Goal: Task Accomplishment & Management: Use online tool/utility

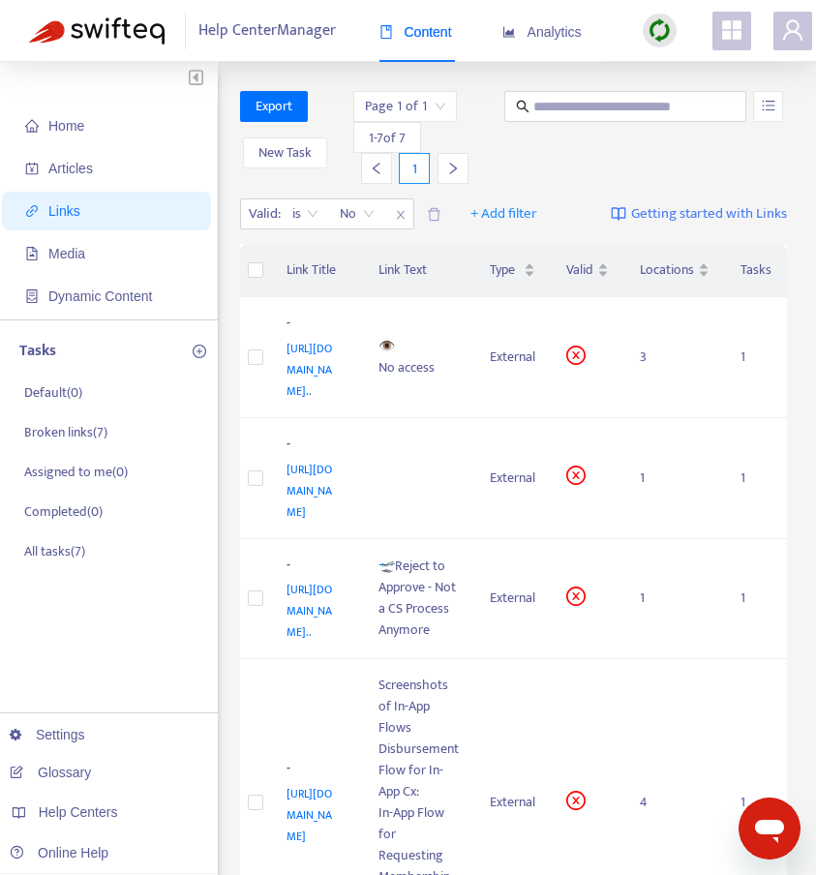
drag, startPoint x: 811, startPoint y: 215, endPoint x: 822, endPoint y: 215, distance: 10.7
click at [815, 215] on html "Help Center Manager Content Analytics Home Articles Links Media Dynamic Content…" at bounding box center [408, 709] width 816 height 1418
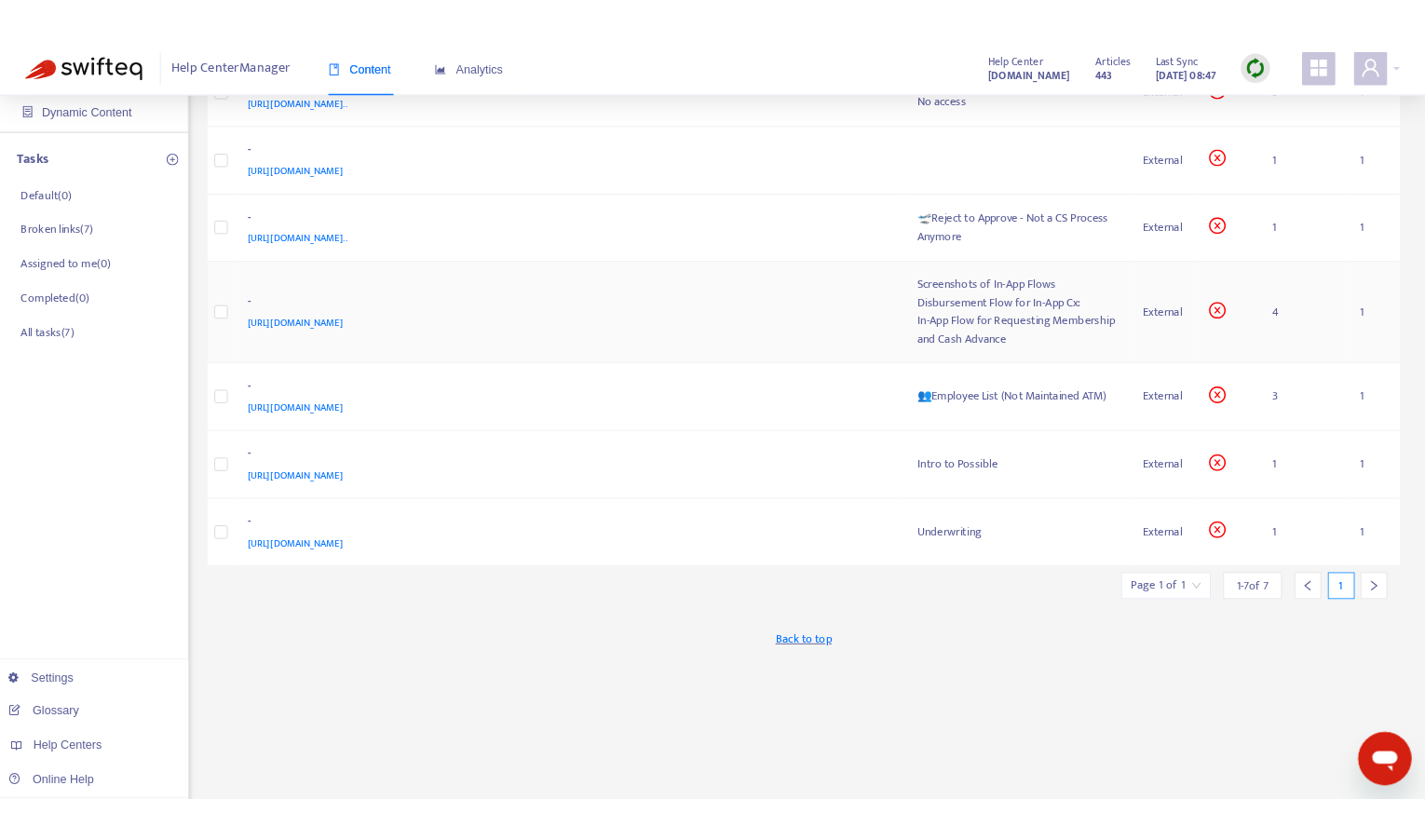
scroll to position [215, 0]
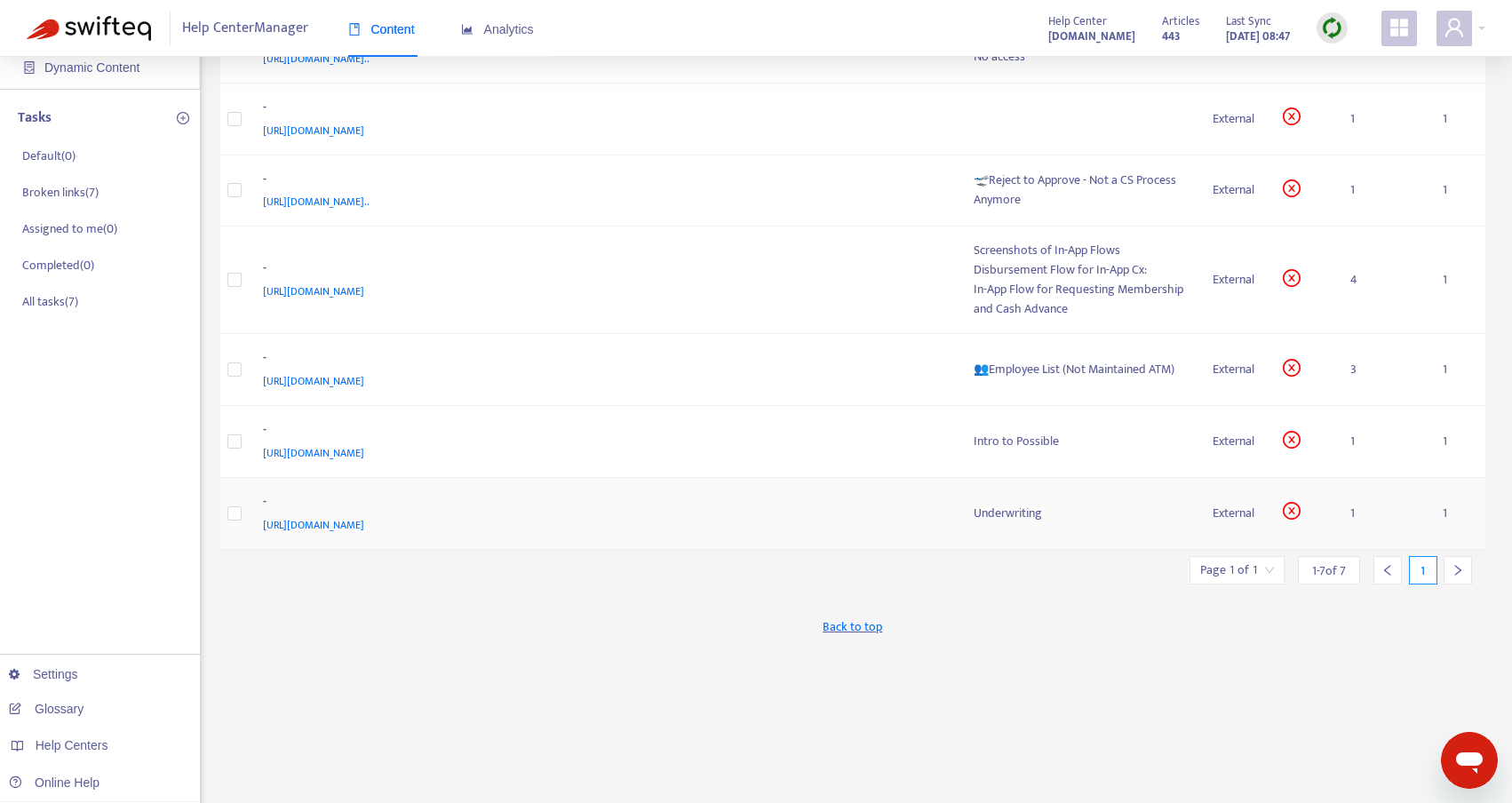
click at [748, 522] on div "Underwriting" at bounding box center [1079, 513] width 211 height 19
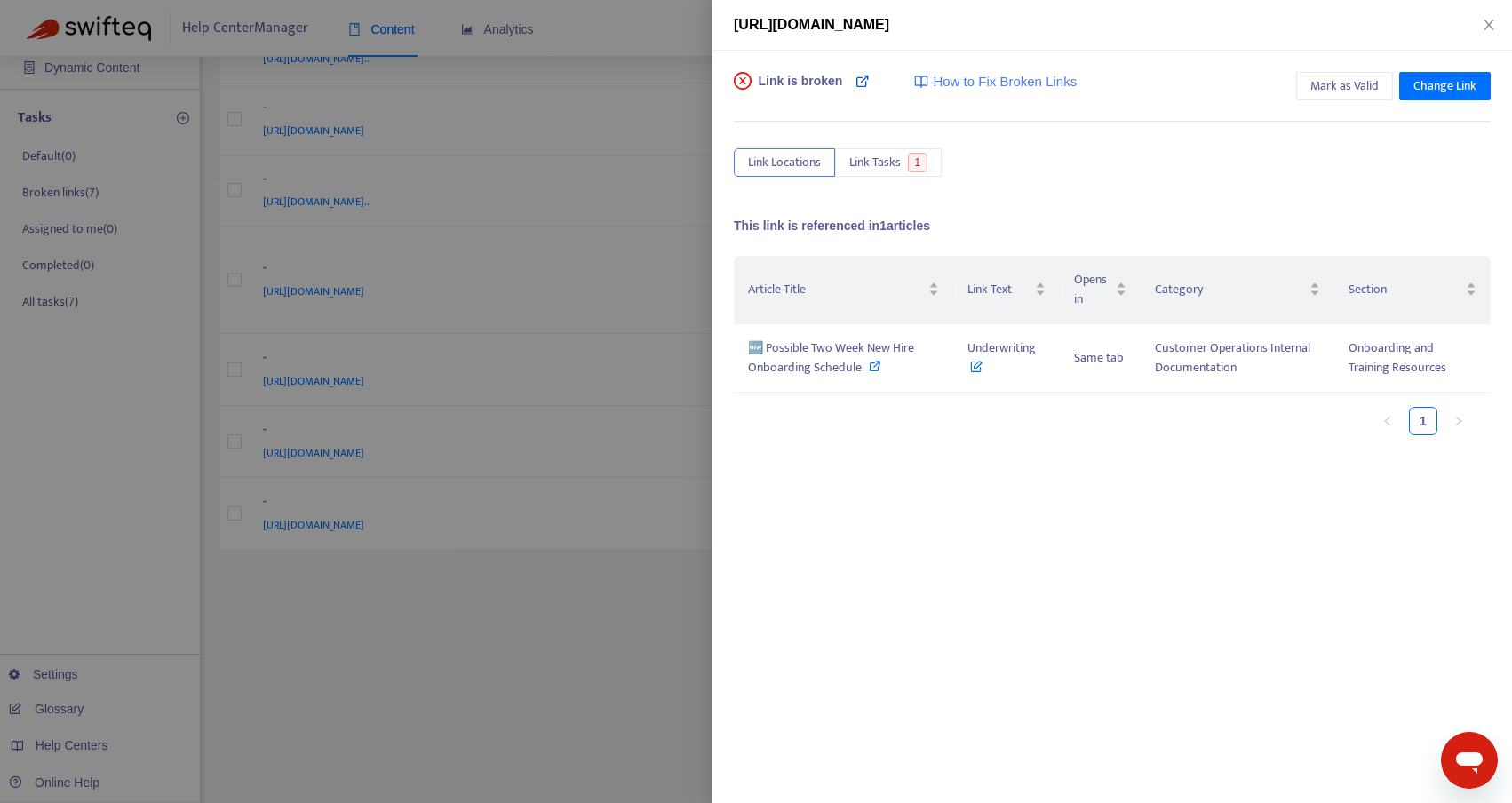
click at [748, 80] on icon at bounding box center [862, 80] width 14 height 14
click at [748, 371] on icon at bounding box center [875, 366] width 13 height 13
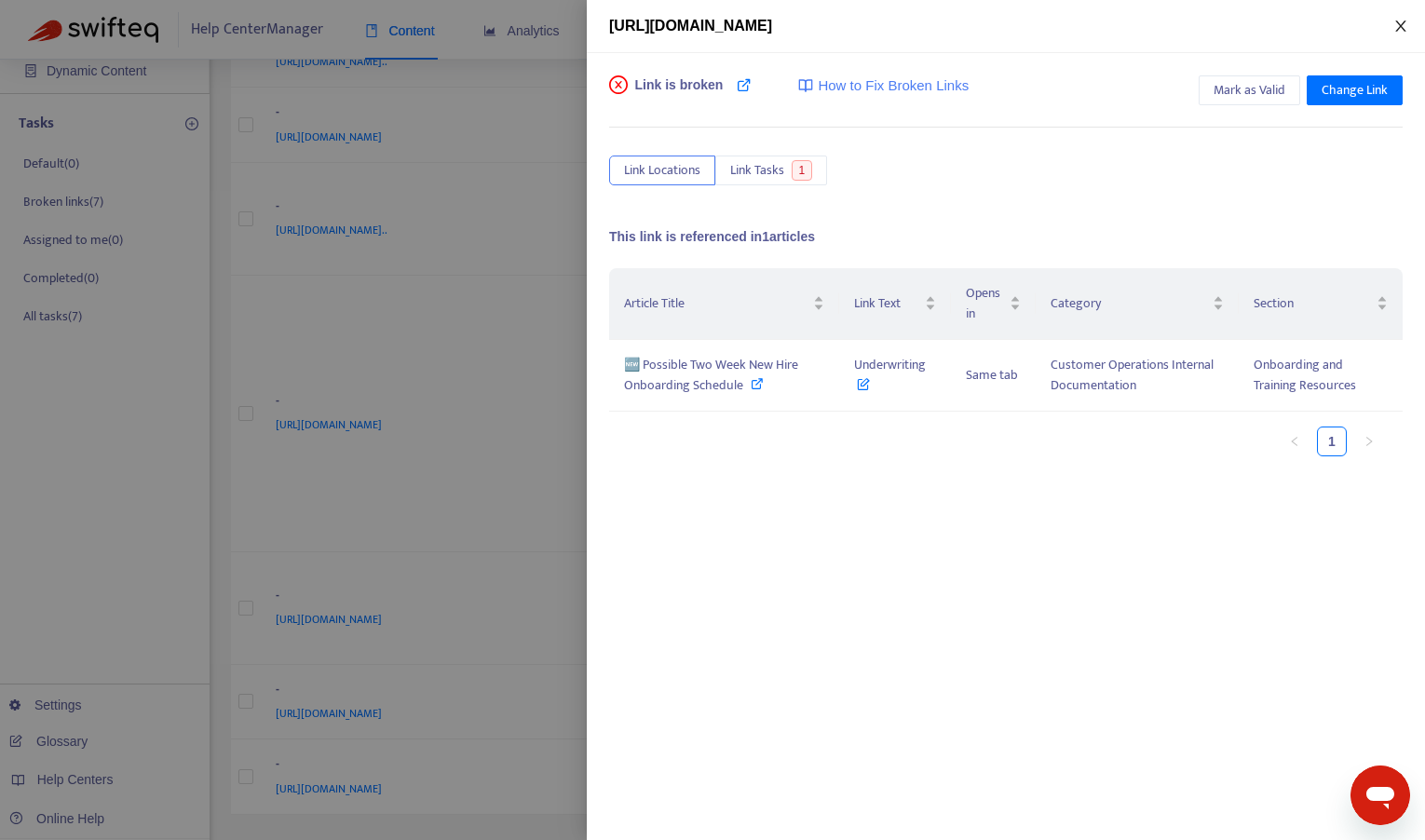
click at [784, 24] on icon "close" at bounding box center [1400, 25] width 14 height 14
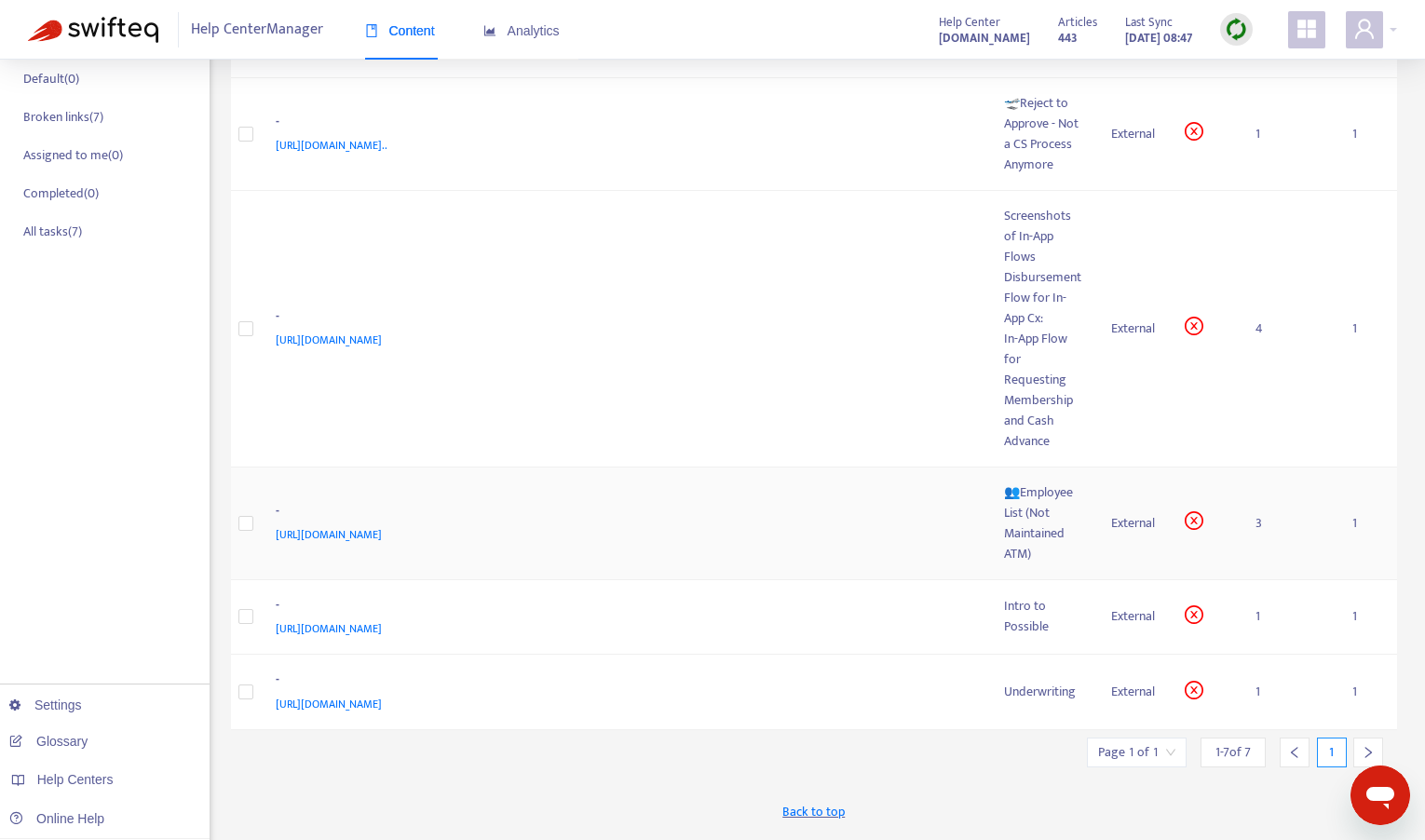
scroll to position [300, 0]
click at [784, 620] on div "Intro to Possible" at bounding box center [1043, 616] width 77 height 41
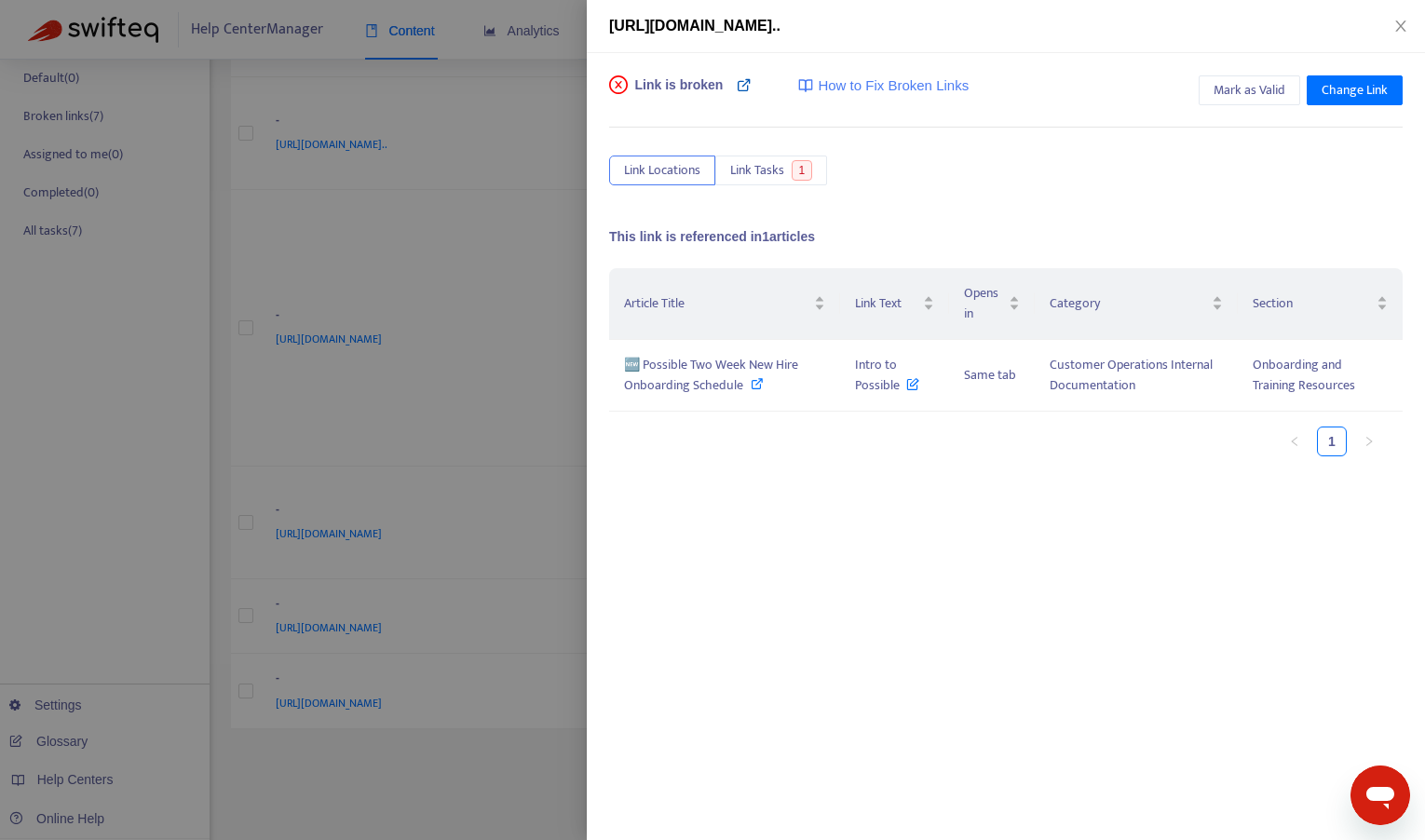
click at [741, 80] on icon at bounding box center [744, 84] width 14 height 14
click at [755, 385] on icon at bounding box center [757, 384] width 13 height 13
drag, startPoint x: 1397, startPoint y: 24, endPoint x: 1290, endPoint y: 216, distance: 219.8
click at [784, 216] on div "[URL][DOMAIN_NAME].. Link is broken How to Fix Broken Links Mark as Valid Chang…" at bounding box center [1005, 420] width 838 height 840
click at [756, 389] on icon at bounding box center [757, 384] width 13 height 13
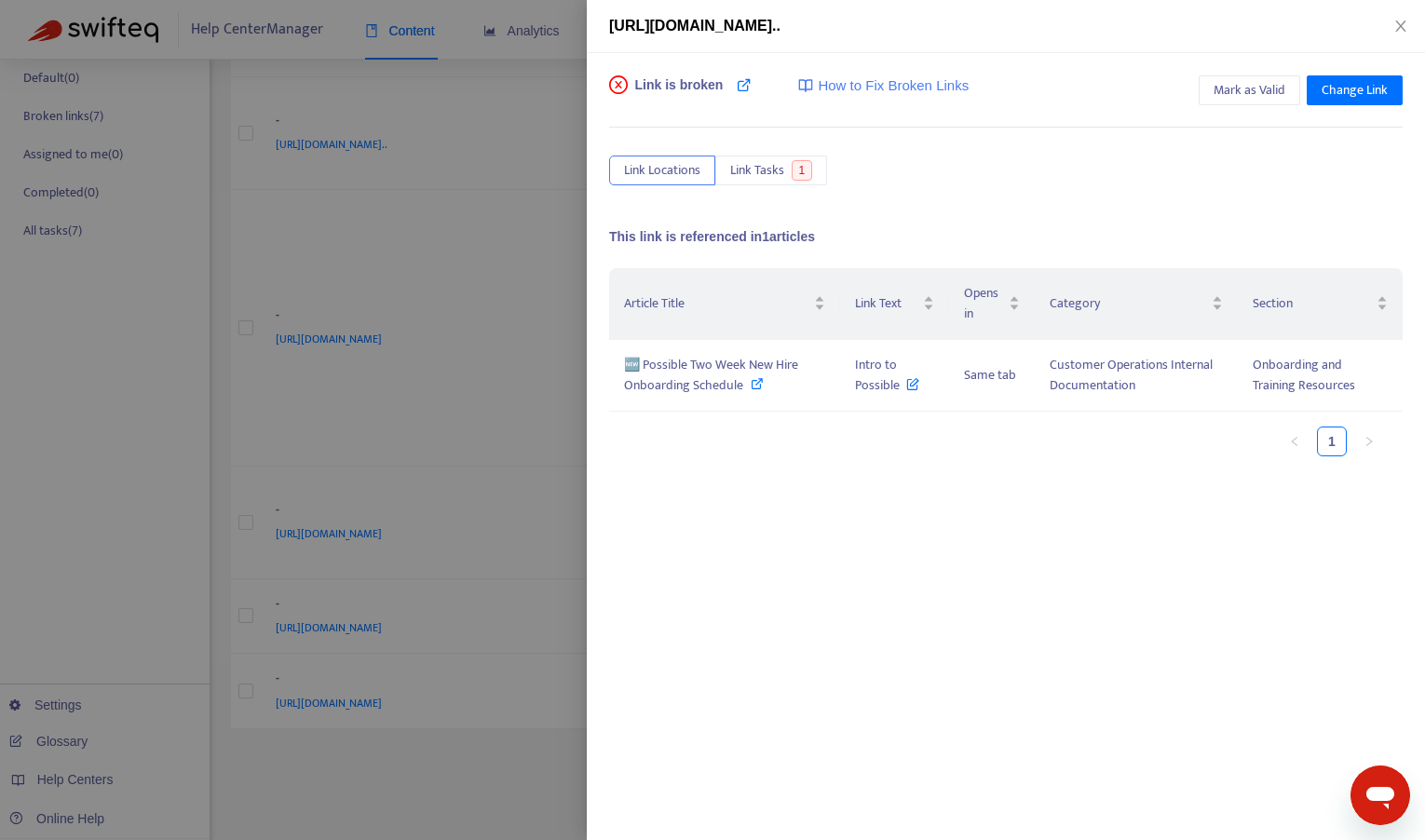
click at [462, 205] on div at bounding box center [712, 420] width 1425 height 840
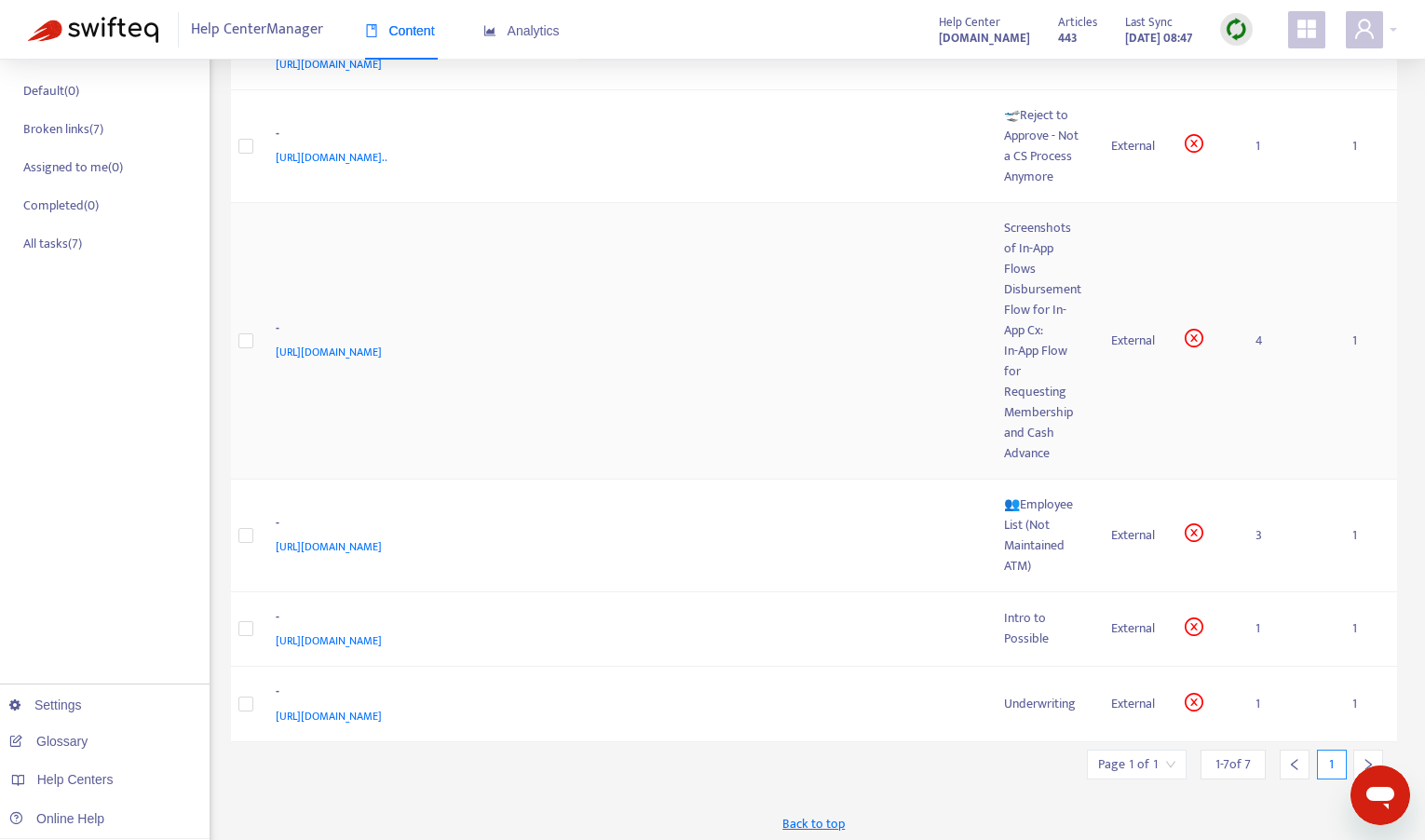
scroll to position [285, 0]
click at [382, 554] on span "[URL][DOMAIN_NAME]" at bounding box center [329, 548] width 106 height 18
click at [784, 537] on div "👥Employee List (Not Maintained ATM)" at bounding box center [1043, 537] width 77 height 82
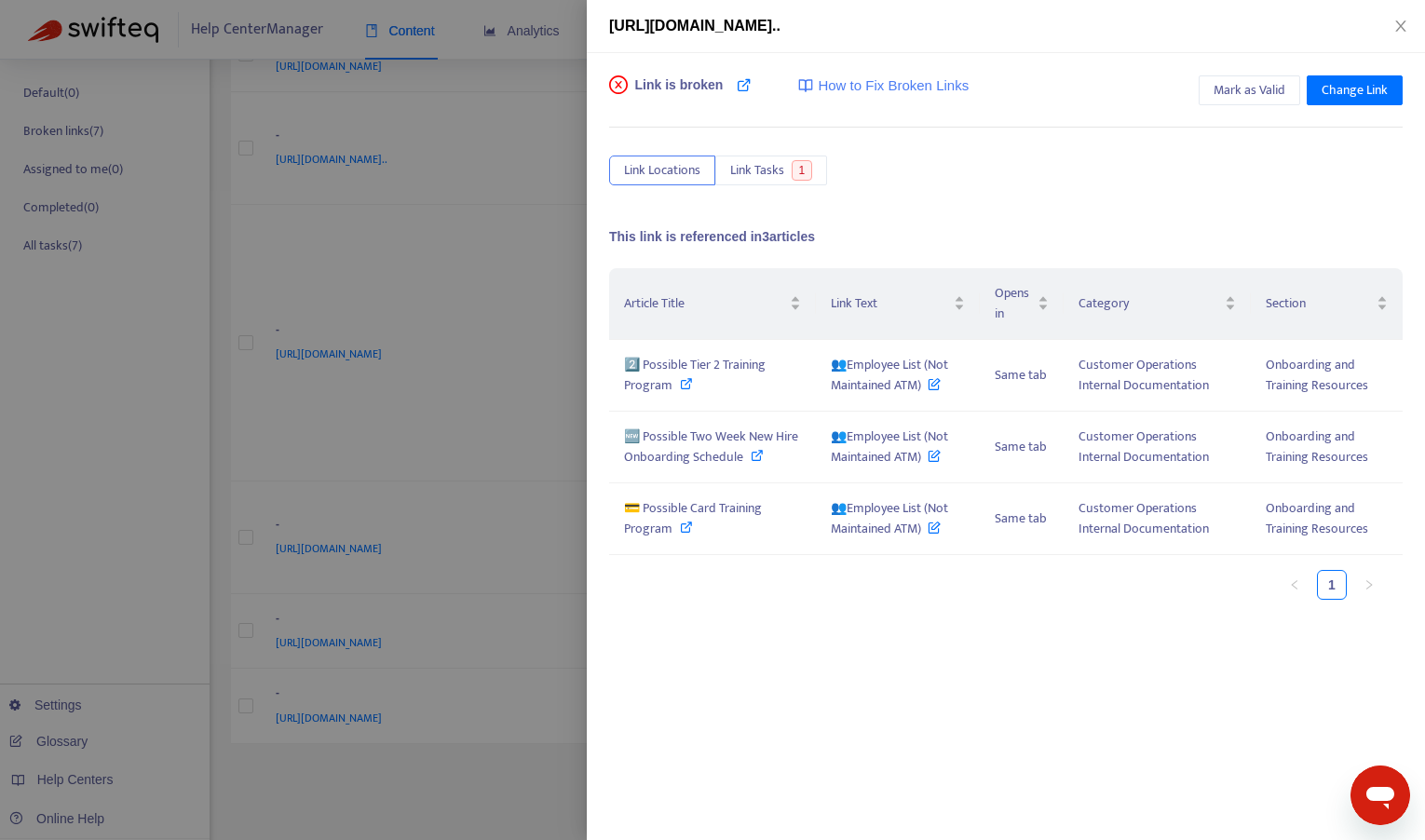
click at [732, 95] on div "Link is broken How to Fix Broken Links" at bounding box center [789, 93] width 360 height 38
click at [744, 87] on icon at bounding box center [744, 84] width 14 height 14
click at [684, 386] on icon at bounding box center [687, 384] width 13 height 13
click at [476, 420] on div at bounding box center [712, 420] width 1425 height 840
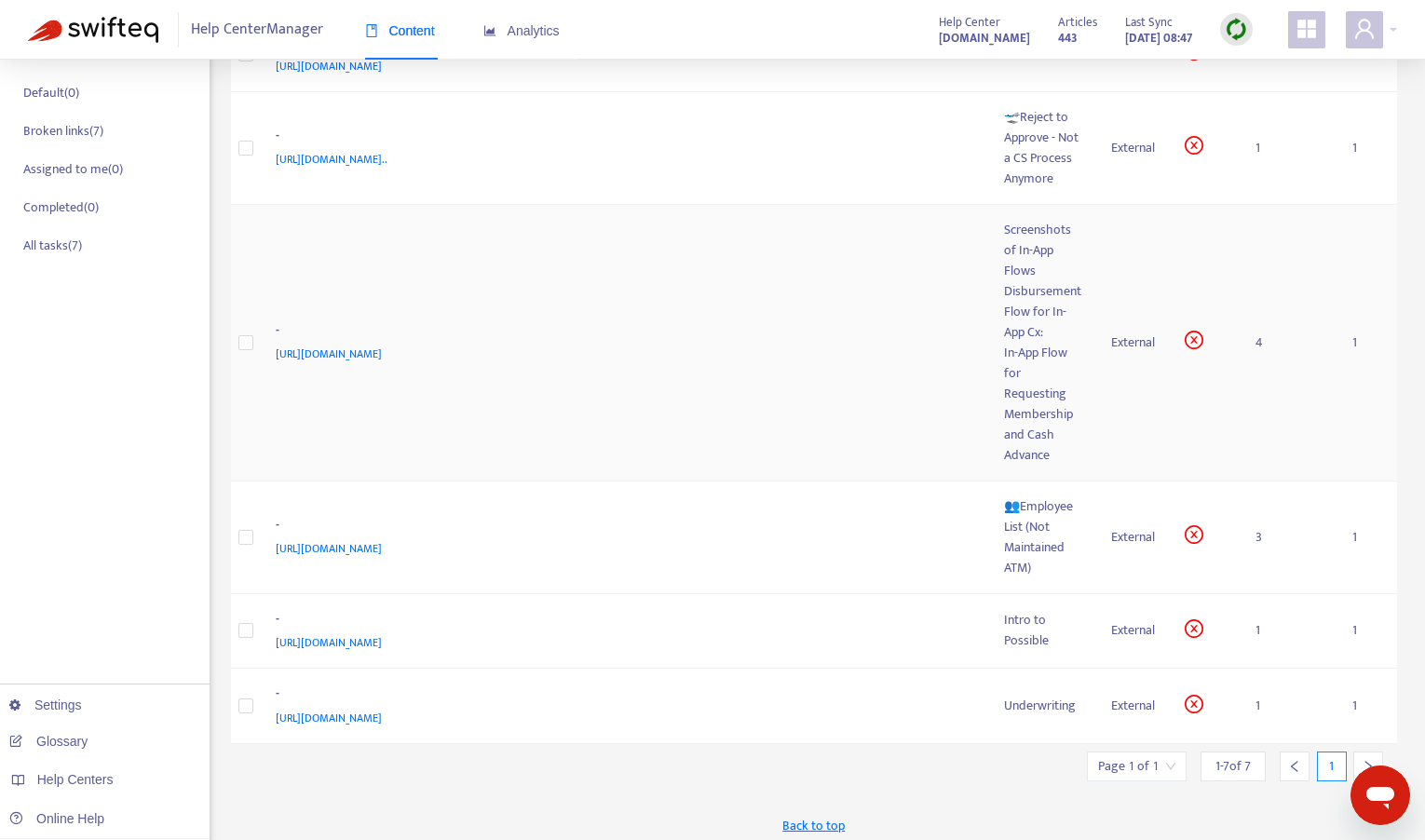
scroll to position [0, 0]
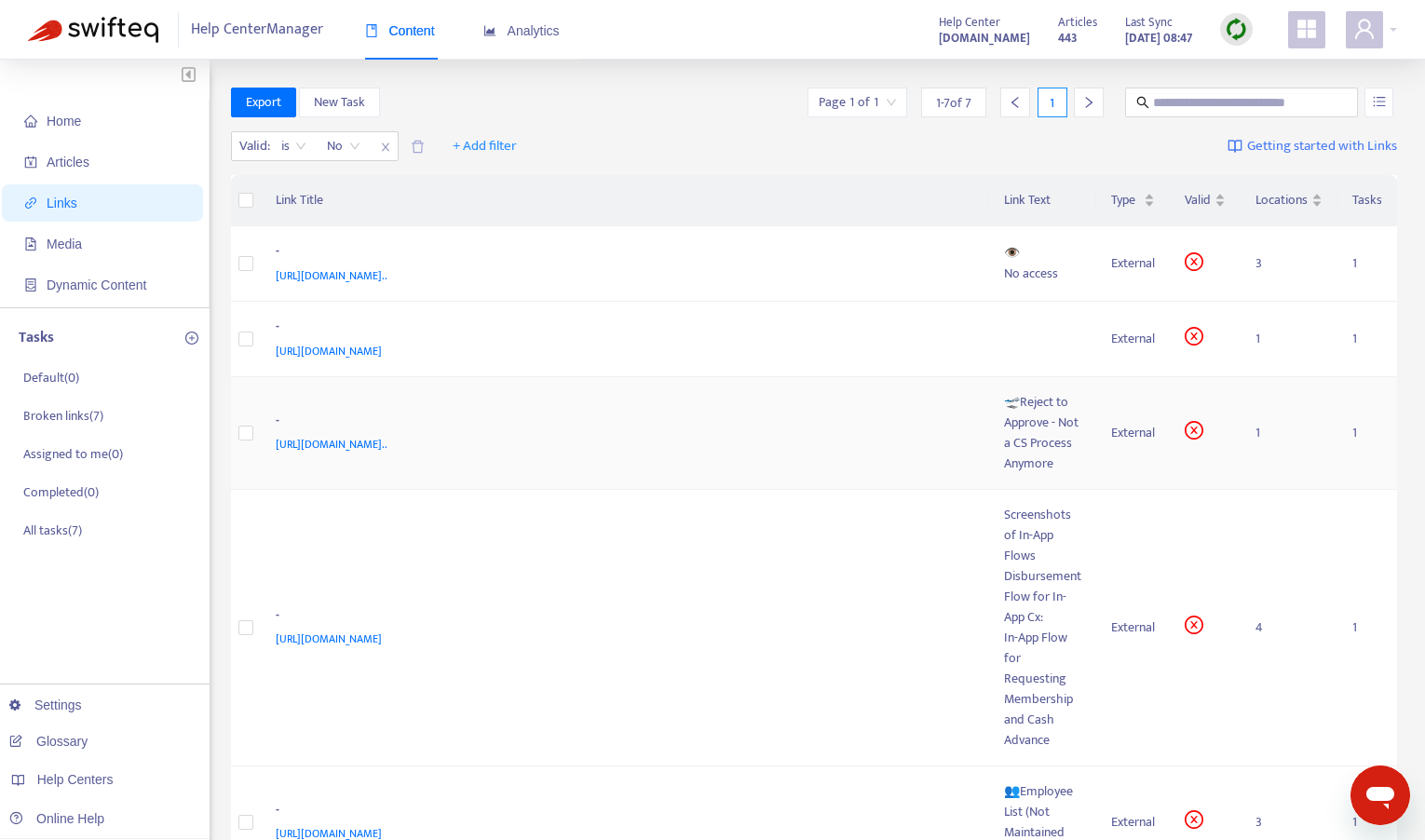
click at [784, 418] on div "🛫Reject to Approve - Not a CS Process Anymore" at bounding box center [1043, 433] width 77 height 82
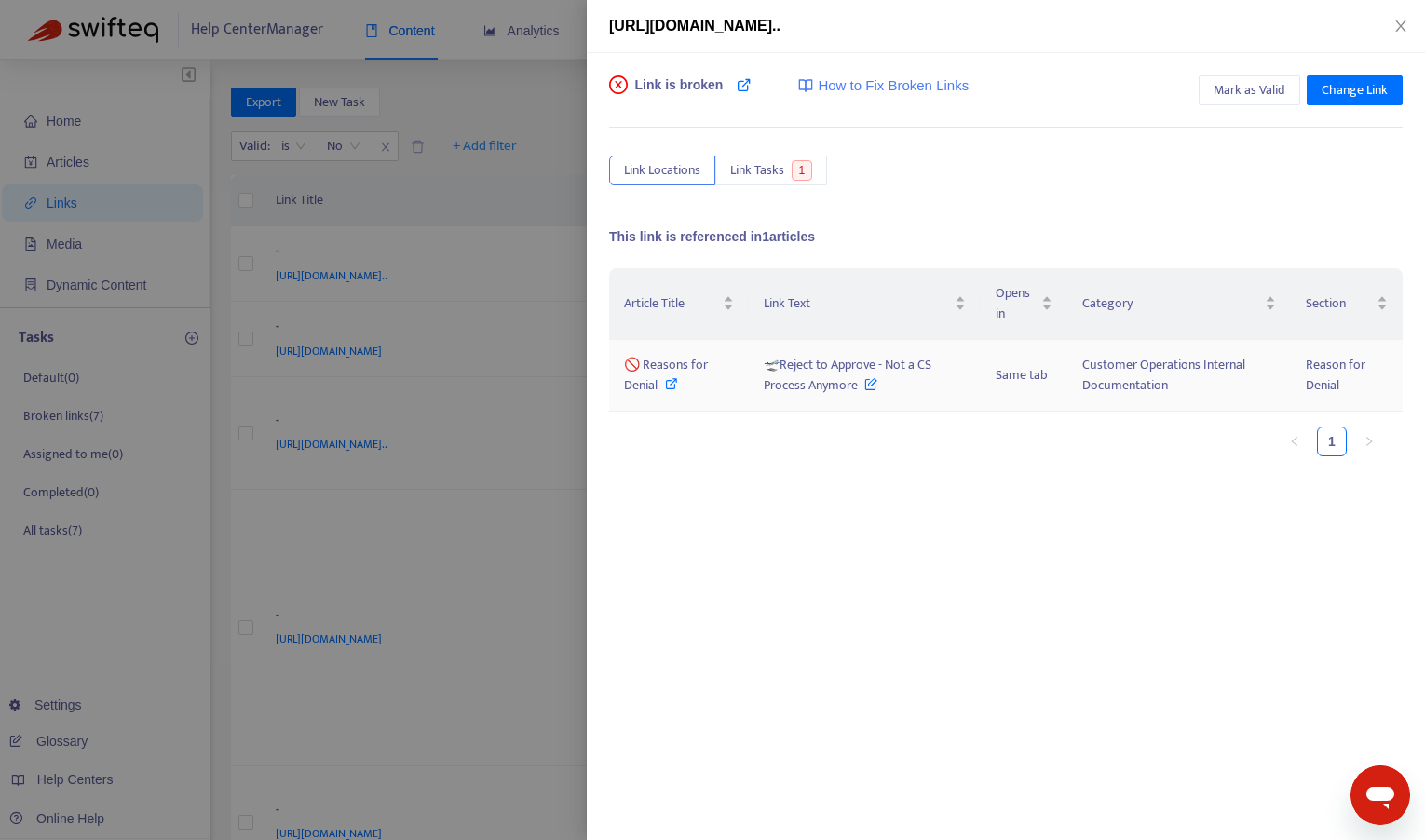
click at [672, 385] on icon at bounding box center [672, 384] width 13 height 13
click at [474, 212] on div at bounding box center [712, 420] width 1425 height 840
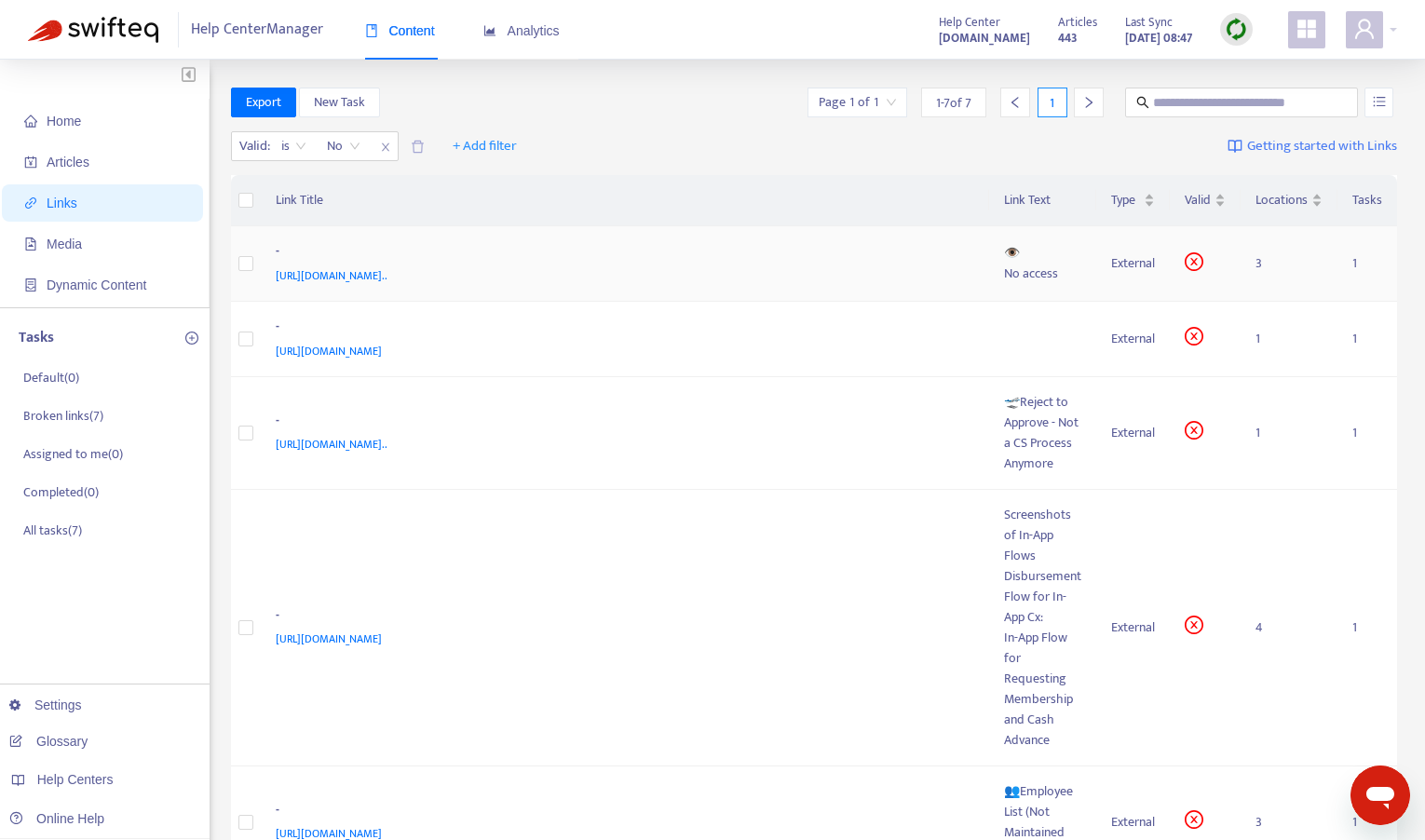
click at [784, 264] on div "No access" at bounding box center [1043, 273] width 77 height 20
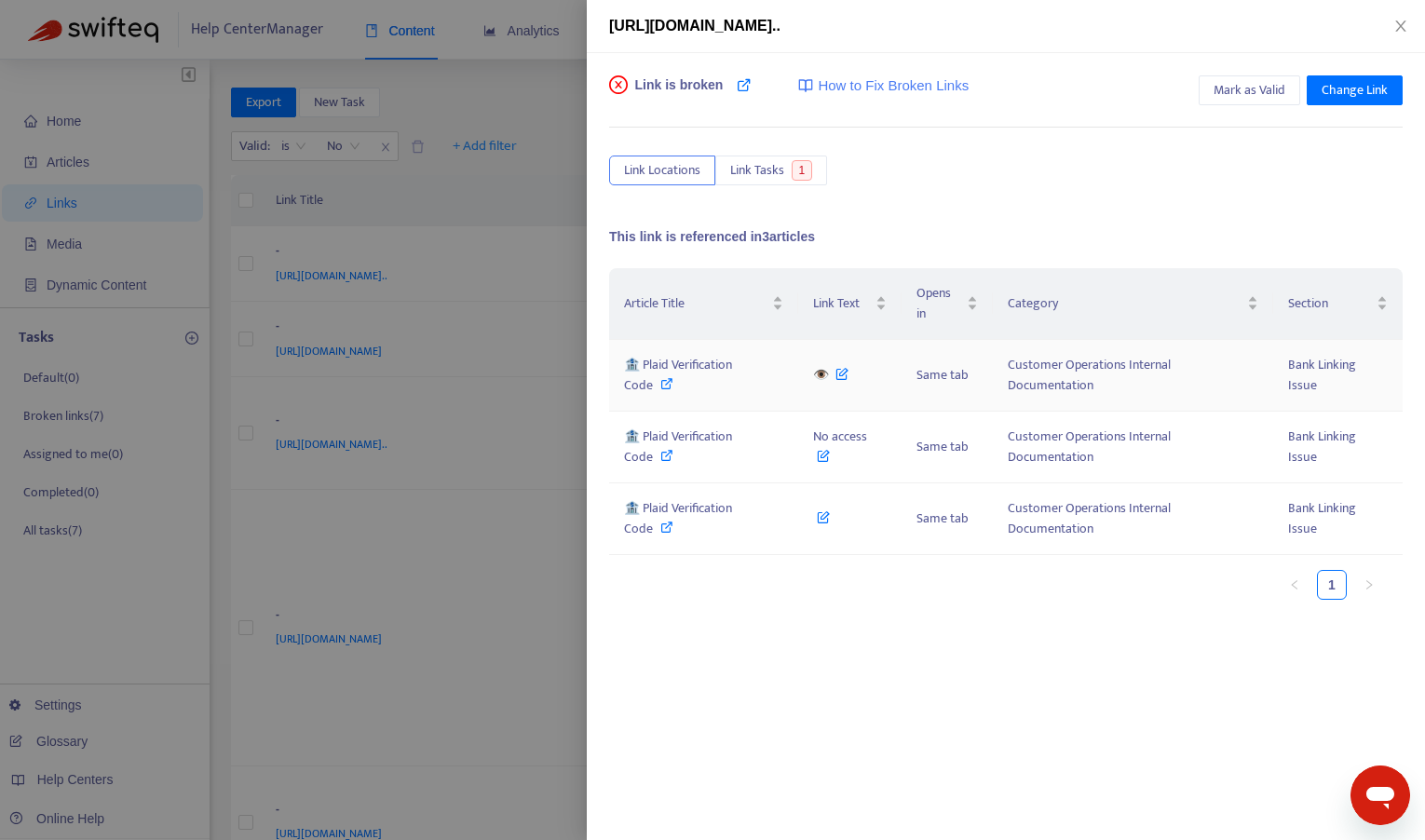
click at [674, 377] on icon at bounding box center [667, 384] width 13 height 13
click at [249, 521] on div at bounding box center [712, 420] width 1425 height 840
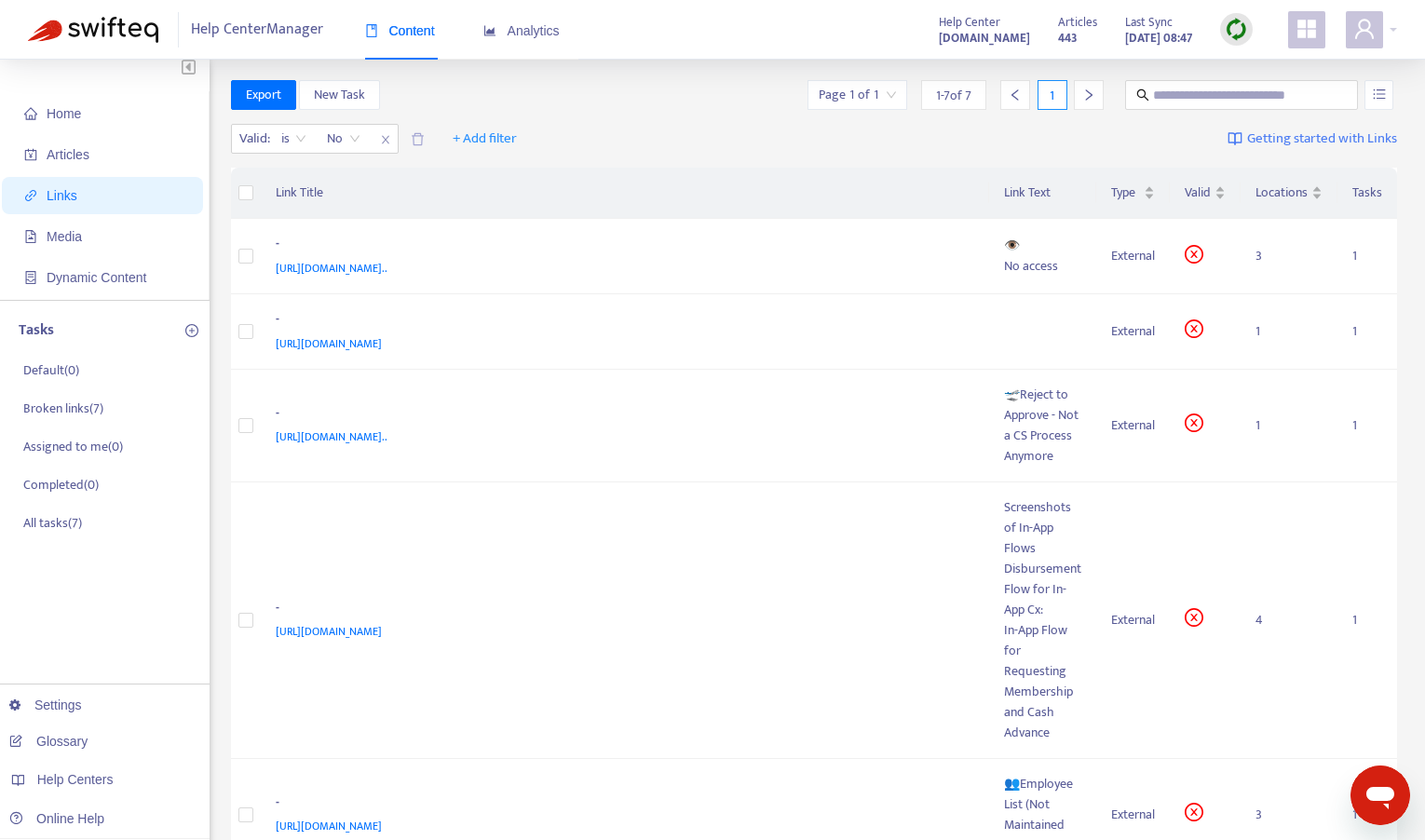
scroll to position [9, 0]
